Goal: Task Accomplishment & Management: Use online tool/utility

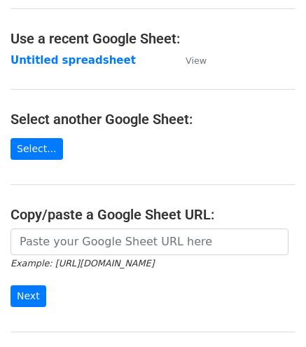
scroll to position [68, 0]
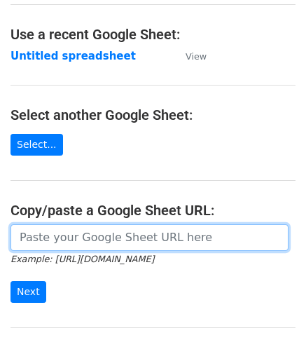
click at [151, 229] on input "url" at bounding box center [150, 237] width 278 height 27
paste input "[URL][DOMAIN_NAME]"
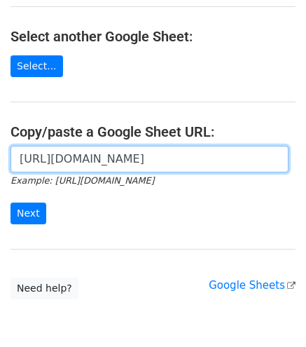
scroll to position [151, 0]
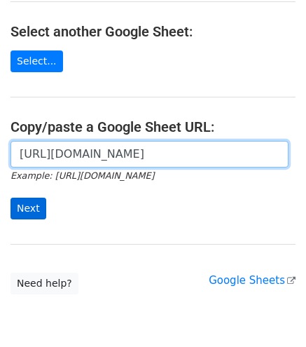
type input "[URL][DOMAIN_NAME]"
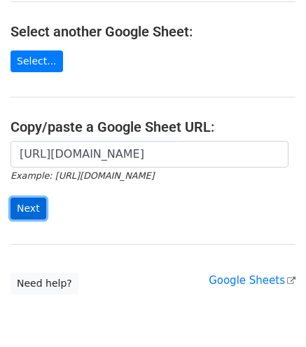
scroll to position [0, 0]
click at [32, 197] on input "Next" at bounding box center [29, 208] width 36 height 22
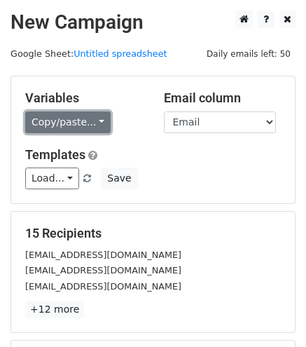
click at [84, 118] on link "Copy/paste..." at bounding box center [67, 122] width 85 height 22
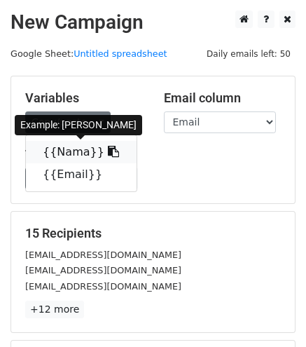
click at [55, 152] on link "{{Nama}}" at bounding box center [81, 152] width 111 height 22
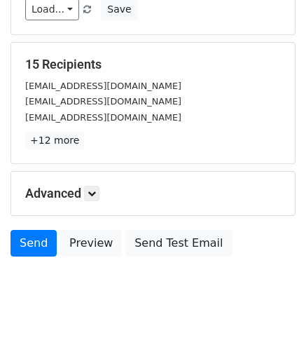
scroll to position [170, 0]
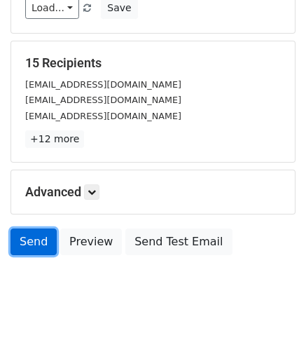
click at [34, 236] on link "Send" at bounding box center [34, 241] width 46 height 27
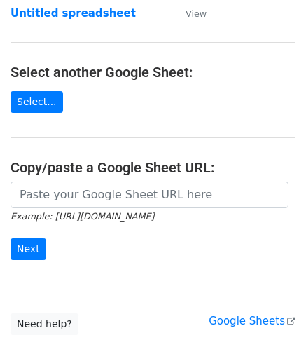
scroll to position [119, 0]
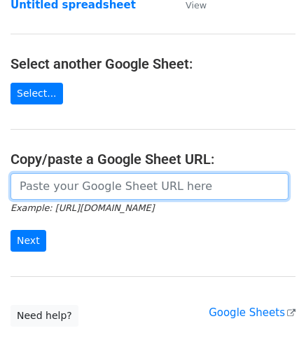
click at [75, 182] on input "url" at bounding box center [150, 186] width 278 height 27
paste input "https://docs.google.com/spreadsheets/d/1uQvir3vgDKcI_c-vr8g6ndcGLyR4koZdyWYYpDK…"
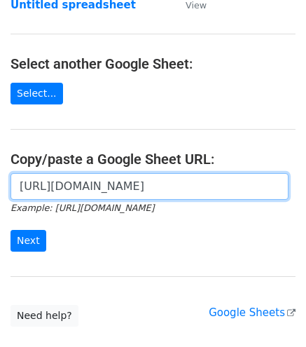
scroll to position [0, 304]
type input "https://docs.google.com/spreadsheets/d/1uQvir3vgDKcI_c-vr8g6ndcGLyR4koZdyWYYpDK…"
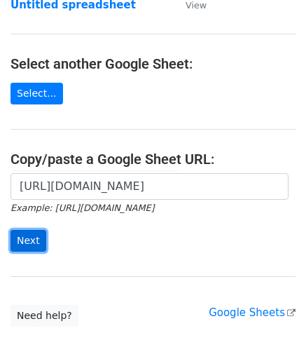
scroll to position [0, 0]
click at [31, 237] on input "Next" at bounding box center [29, 241] width 36 height 22
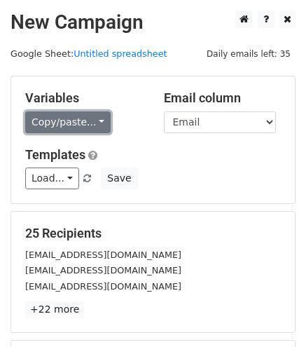
click at [54, 126] on link "Copy/paste..." at bounding box center [67, 122] width 85 height 22
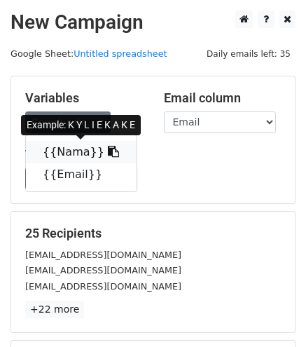
click at [76, 153] on link "{{Nama}}" at bounding box center [81, 152] width 111 height 22
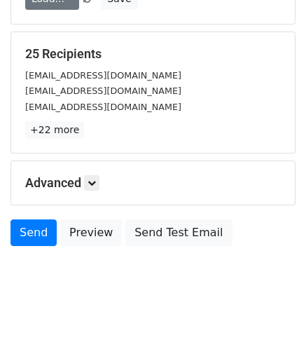
scroll to position [195, 0]
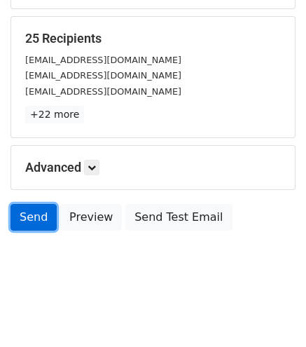
click at [41, 218] on link "Send" at bounding box center [34, 217] width 46 height 27
